Goal: Use online tool/utility: Utilize a website feature to perform a specific function

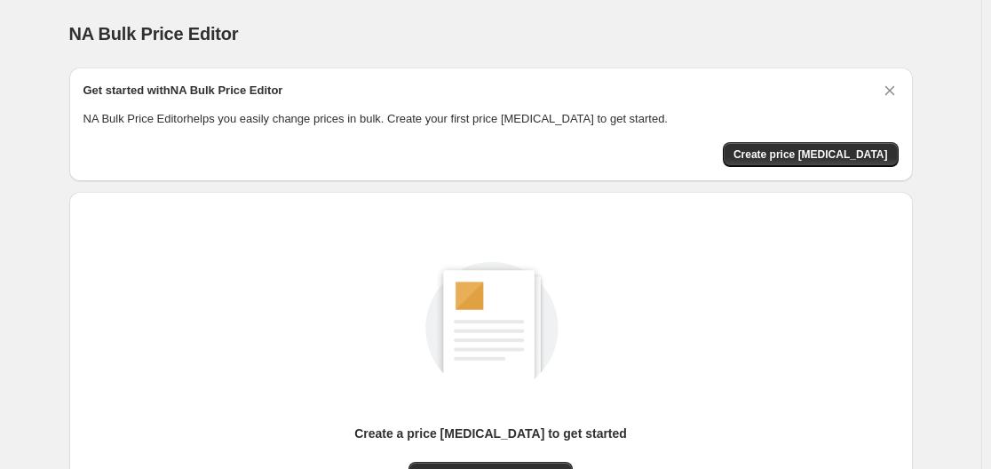
scroll to position [196, 0]
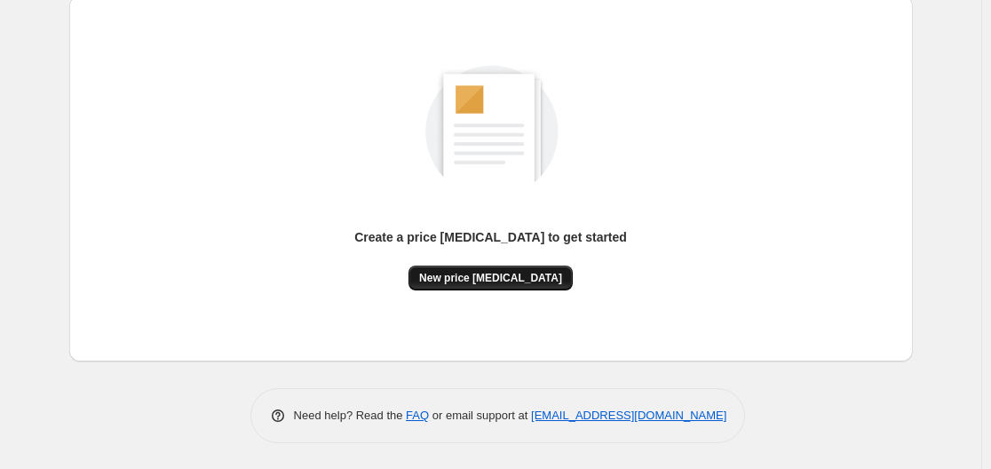
click at [509, 277] on span "New price change job" at bounding box center [490, 278] width 143 height 14
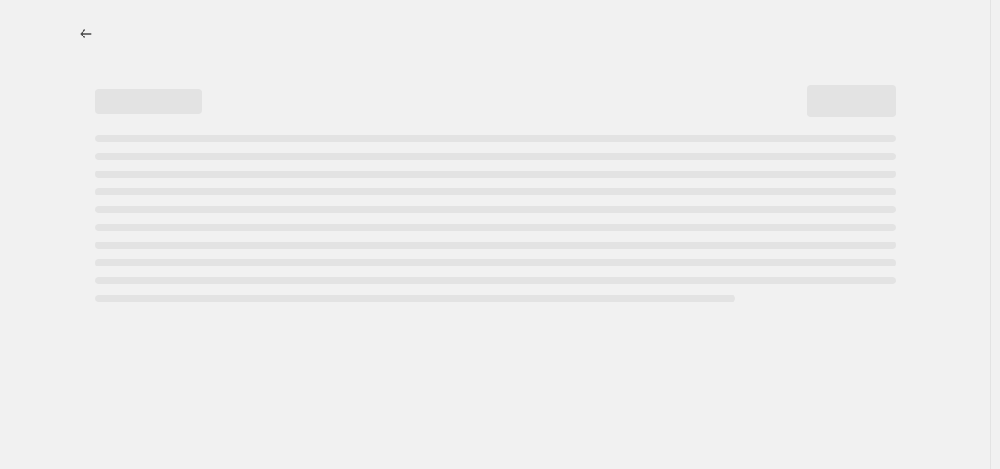
select select "percentage"
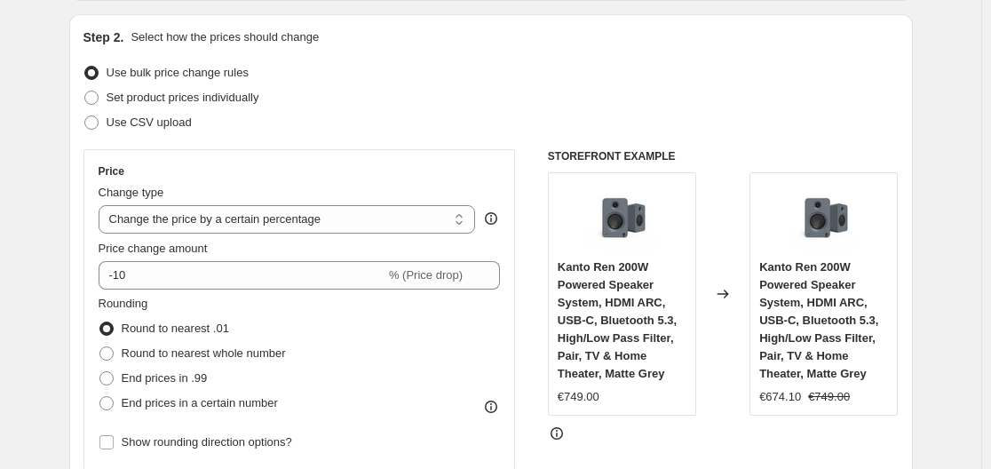
scroll to position [266, 0]
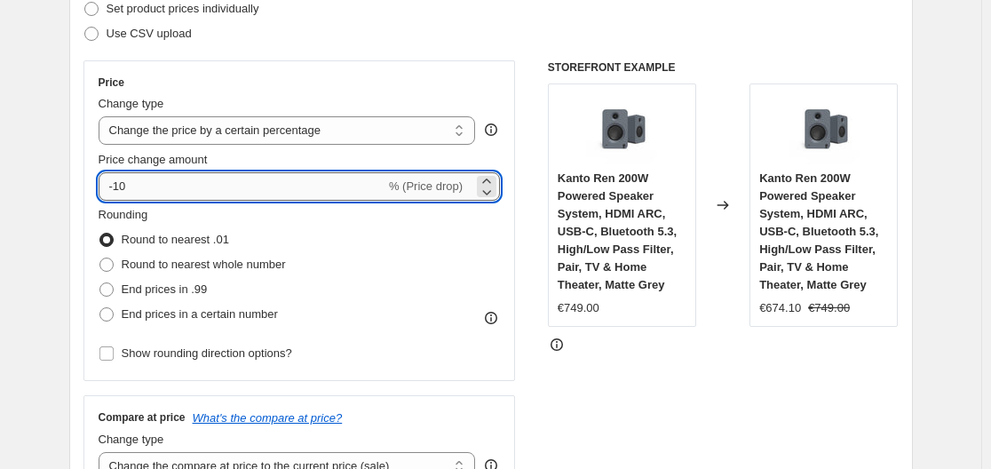
drag, startPoint x: 119, startPoint y: 185, endPoint x: 166, endPoint y: 185, distance: 47.1
click at [166, 185] on input "-10" at bounding box center [242, 186] width 287 height 28
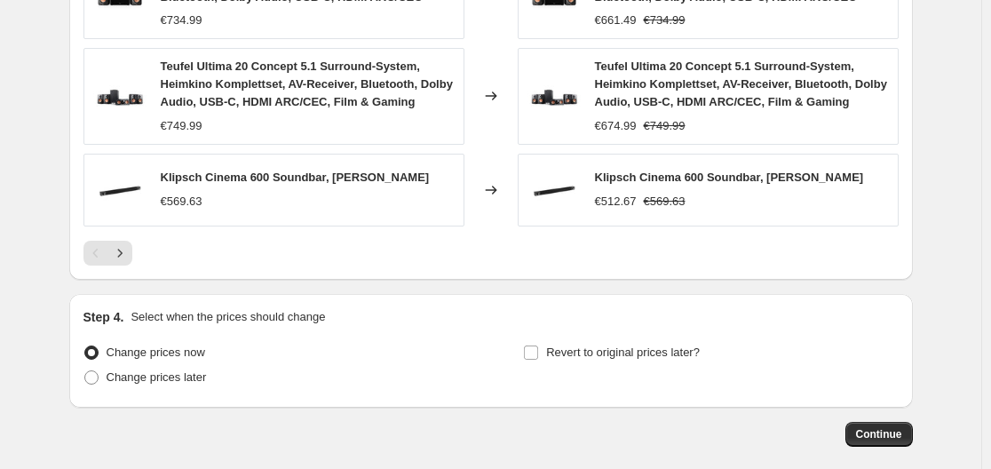
scroll to position [1419, 0]
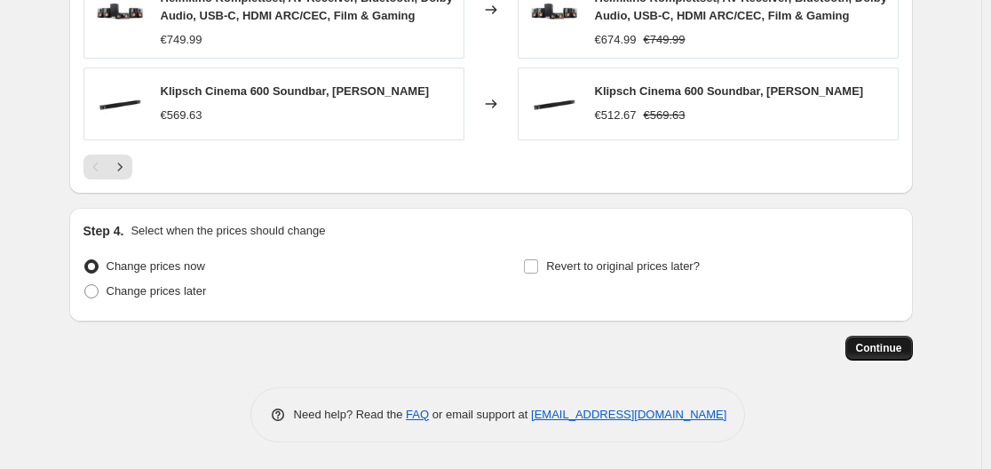
type input "-30"
click at [884, 356] on button "Continue" at bounding box center [878, 348] width 67 height 25
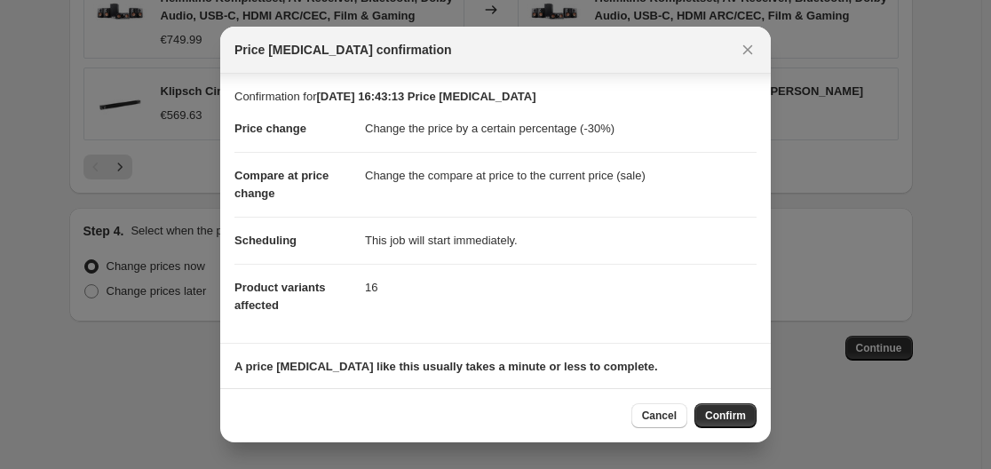
scroll to position [115, 0]
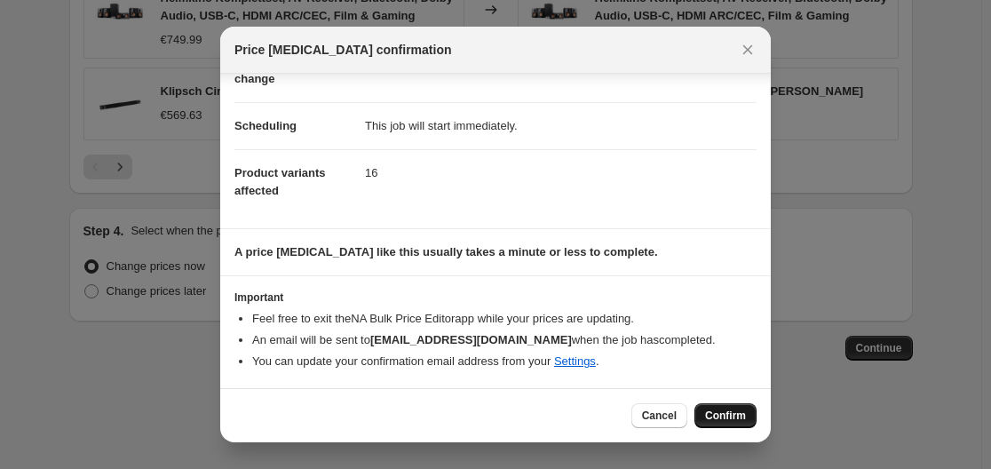
click at [734, 415] on span "Confirm" at bounding box center [725, 415] width 41 height 14
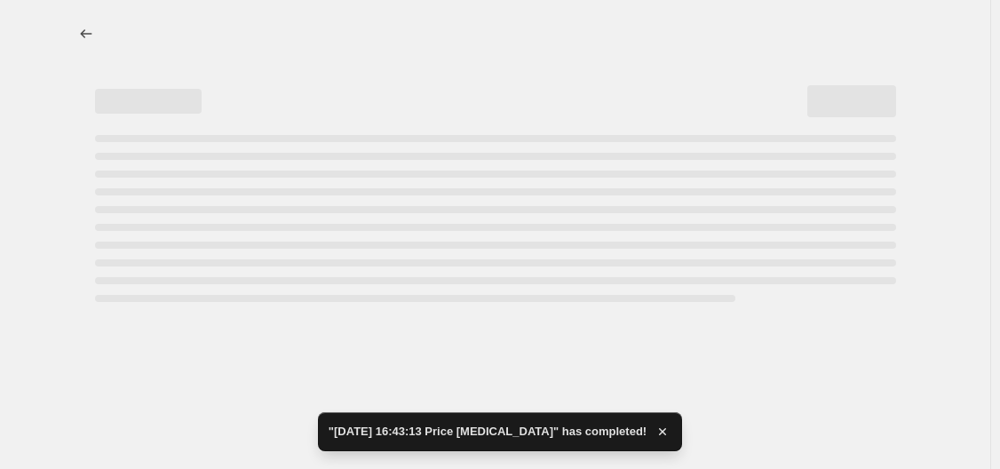
select select "percentage"
